Goal: Check status: Check status

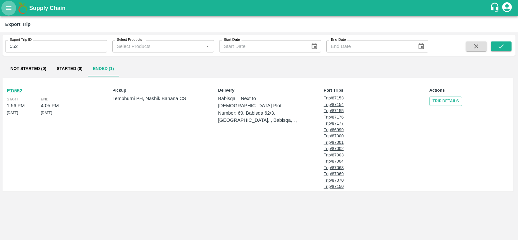
click at [10, 9] on icon "open drawer" at bounding box center [9, 8] width 6 height 4
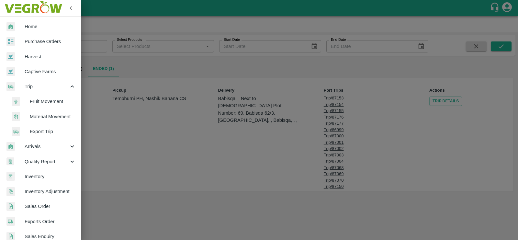
click at [33, 42] on span "Purchase Orders" at bounding box center [50, 41] width 51 height 7
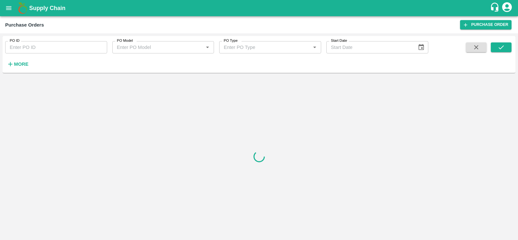
click at [31, 53] on div "PO ID PO ID PO Model PO Model   * PO Type PO Type   * Start Date Start Date More" at bounding box center [214, 53] width 428 height 34
click at [36, 45] on input "PO ID" at bounding box center [56, 47] width 102 height 12
paste input "175012"
type input "175012"
click at [501, 51] on icon "submit" at bounding box center [500, 47] width 7 height 7
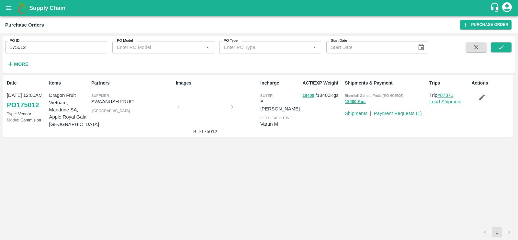
click at [442, 96] on link "#87871" at bounding box center [445, 95] width 16 height 5
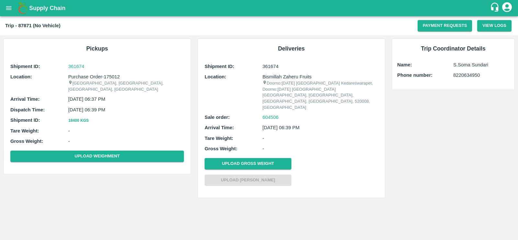
click at [265, 66] on p "361674" at bounding box center [320, 66] width 116 height 7
copy p "361674"
drag, startPoint x: 289, startPoint y: 104, endPoint x: 258, endPoint y: 105, distance: 30.4
click at [258, 114] on div "Sale order: 604506" at bounding box center [290, 117] width 173 height 7
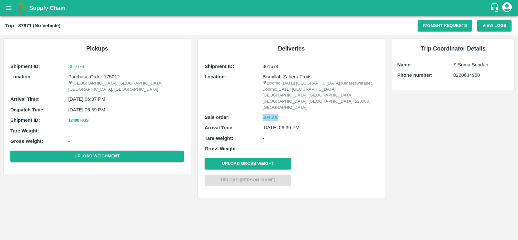
copy div "604506"
